Goal: Task Accomplishment & Management: Complete application form

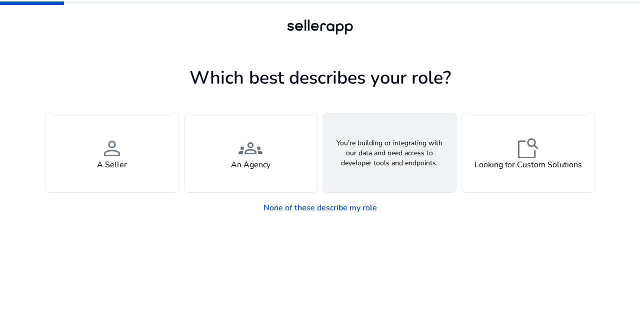
click at [383, 163] on h4 "API Solutions" at bounding box center [390, 165] width 50 height 10
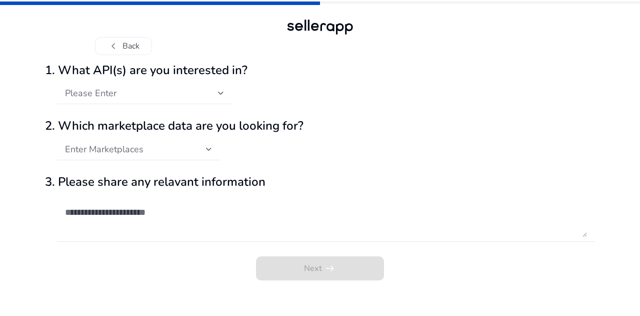
click at [227, 96] on div "Please Enter" at bounding box center [144, 93] width 175 height 22
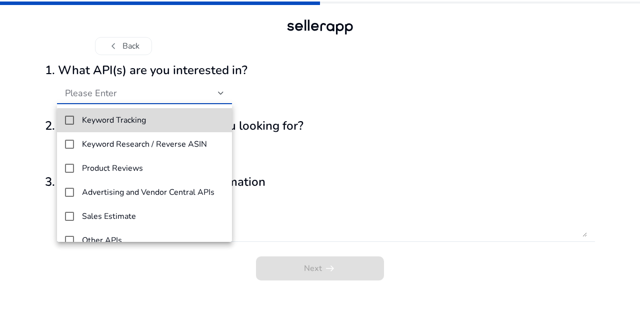
click at [180, 126] on mat-option "Keyword Tracking" at bounding box center [144, 120] width 175 height 24
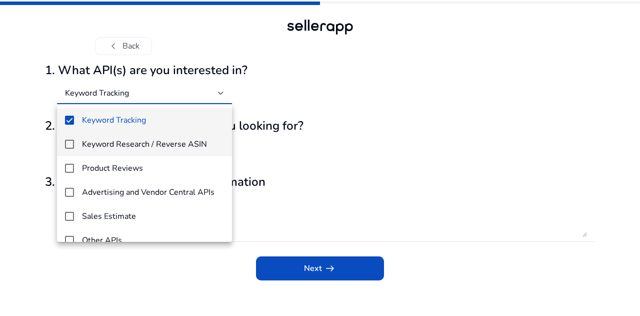
click at [148, 143] on h4 "Keyword Research / Reverse ASIN" at bounding box center [144, 145] width 125 height 10
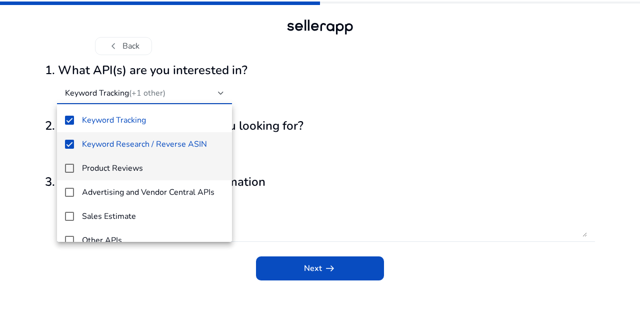
click at [128, 166] on h4 "Product Reviews" at bounding box center [112, 169] width 61 height 10
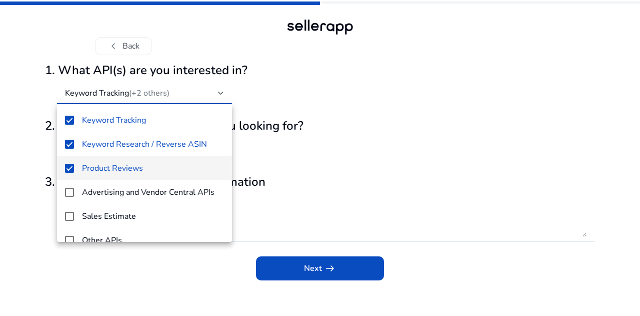
scroll to position [14, 0]
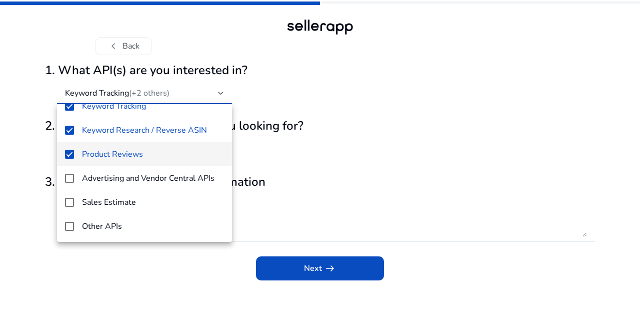
click at [69, 154] on mat-pseudo-checkbox at bounding box center [69, 154] width 9 height 9
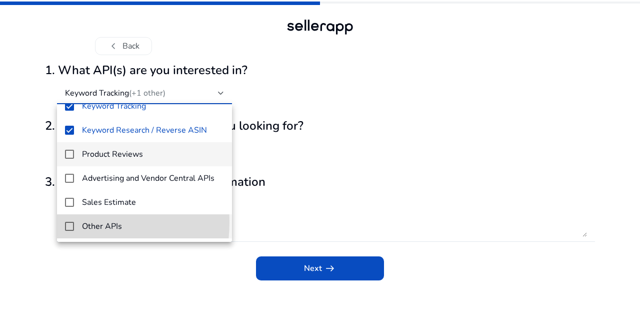
click at [66, 221] on mat-option "Other APIs" at bounding box center [144, 226] width 175 height 24
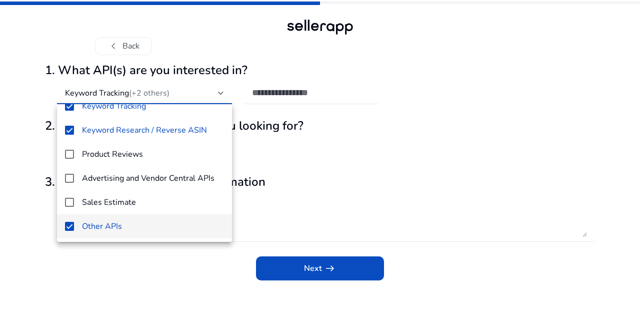
click at [356, 164] on div at bounding box center [320, 158] width 640 height 316
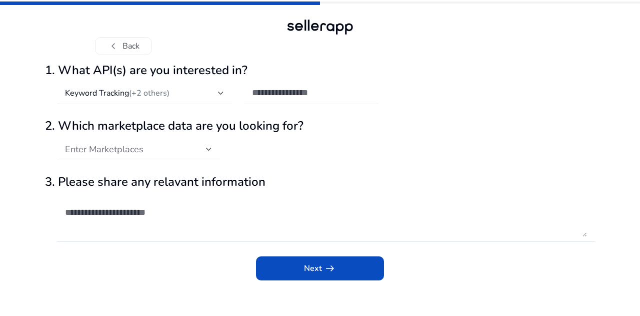
click at [106, 144] on span "Enter Marketplaces" at bounding box center [104, 149] width 79 height 12
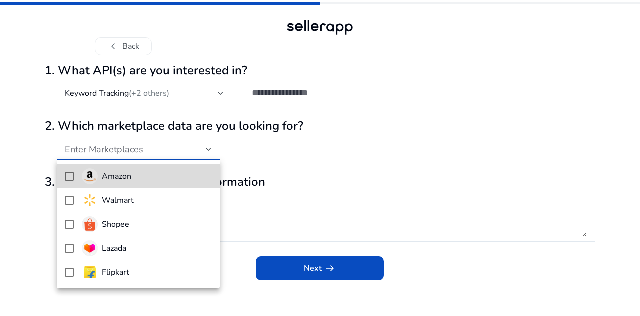
click at [105, 169] on div "Amazon" at bounding box center [107, 176] width 50 height 16
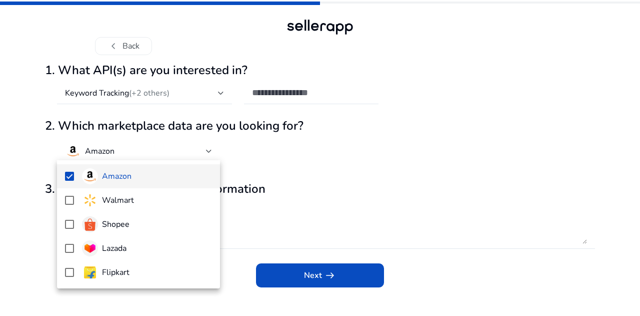
drag, startPoint x: 366, startPoint y: 150, endPoint x: 351, endPoint y: 158, distance: 17.2
click at [367, 150] on div at bounding box center [320, 158] width 640 height 316
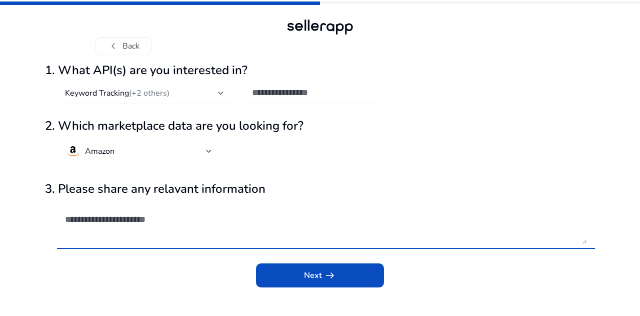
click at [118, 227] on textarea at bounding box center [326, 225] width 522 height 38
click at [312, 279] on span "Next arrow_right_alt" at bounding box center [320, 275] width 32 height 12
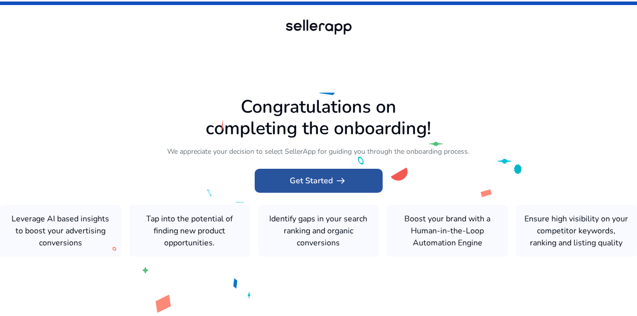
click at [322, 177] on span "Get Started arrow_right_alt" at bounding box center [318, 181] width 57 height 12
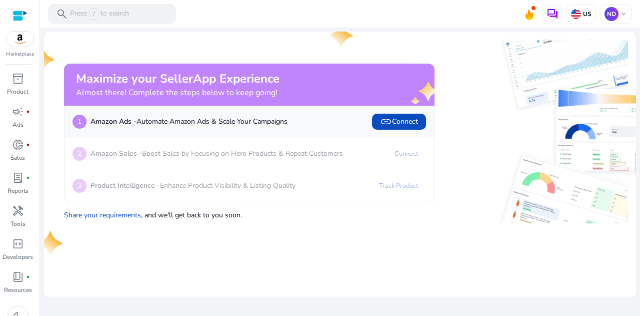
click at [165, 155] on p "Amazon Sales - Boost Sales by Focusing on Hero Products & Repeat Customers" at bounding box center [217, 153] width 253 height 11
click at [16, 149] on span "donut_small" at bounding box center [18, 145] width 12 height 12
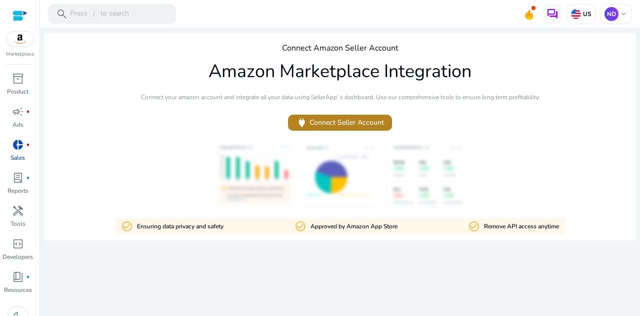
click at [347, 121] on span "power Connect Seller Account" at bounding box center [340, 123] width 88 height 12
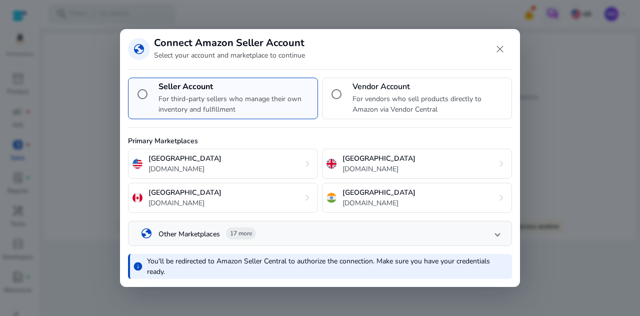
click at [368, 99] on p "For vendors who sell products directly to Amazon via Vendor Central" at bounding box center [430, 104] width 155 height 21
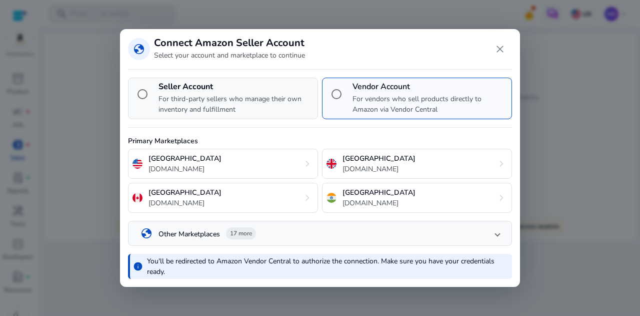
click at [193, 87] on h4 "Seller Account" at bounding box center [236, 87] width 155 height 10
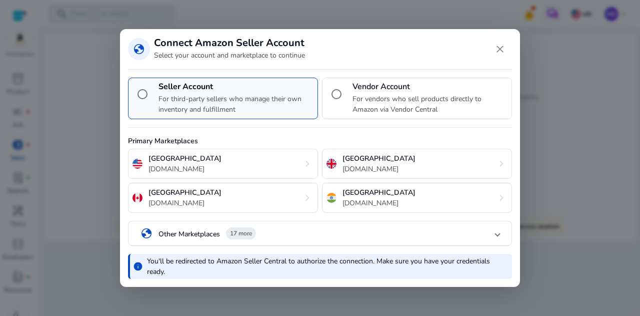
click at [495, 231] on mat-panel-title "globe Other Marketplaces 17 more" at bounding box center [318, 233] width 355 height 17
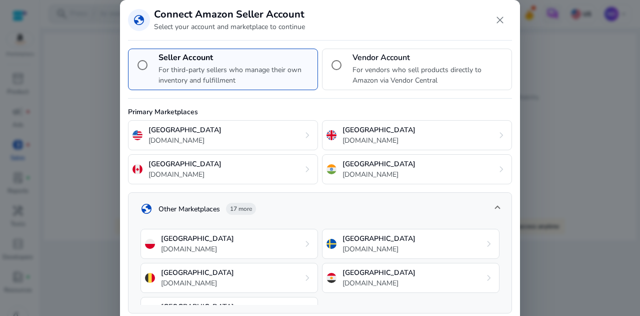
scroll to position [221, 0]
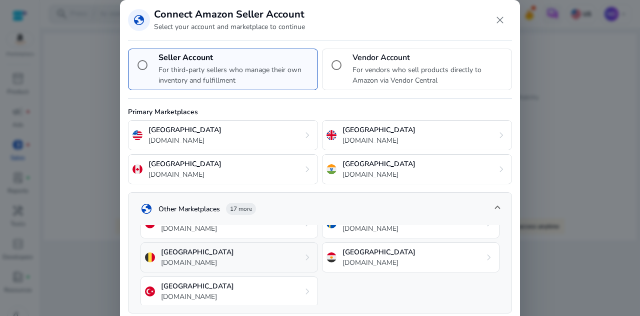
click at [249, 261] on div "Belgium [DOMAIN_NAME] chevron_right" at bounding box center [230, 257] width 178 height 30
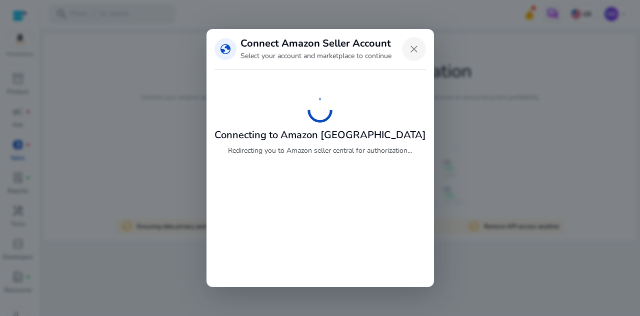
click at [409, 48] on span "Close dialog" at bounding box center [414, 49] width 24 height 24
